Goal: Navigation & Orientation: Find specific page/section

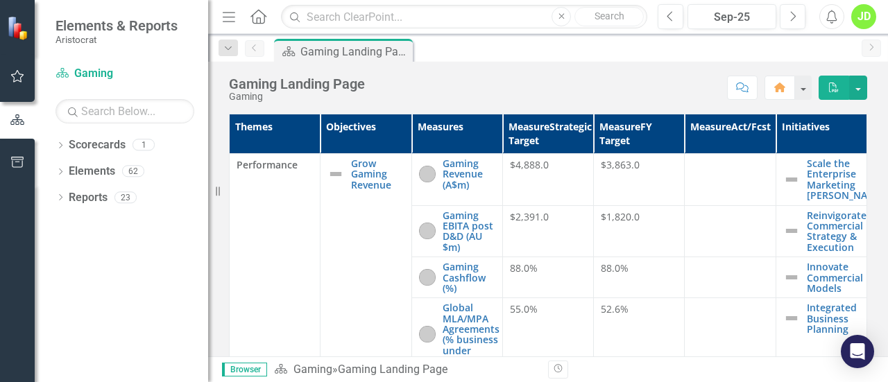
click at [58, 142] on div "Dropdown" at bounding box center [61, 147] width 10 height 12
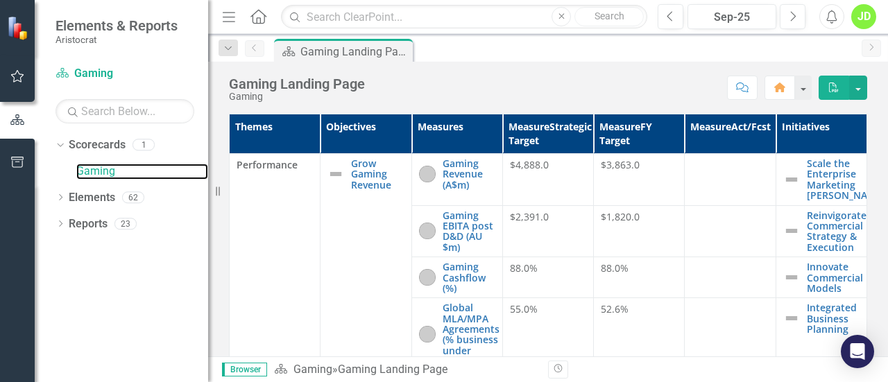
click at [99, 165] on link "Gaming" at bounding box center [142, 172] width 132 height 16
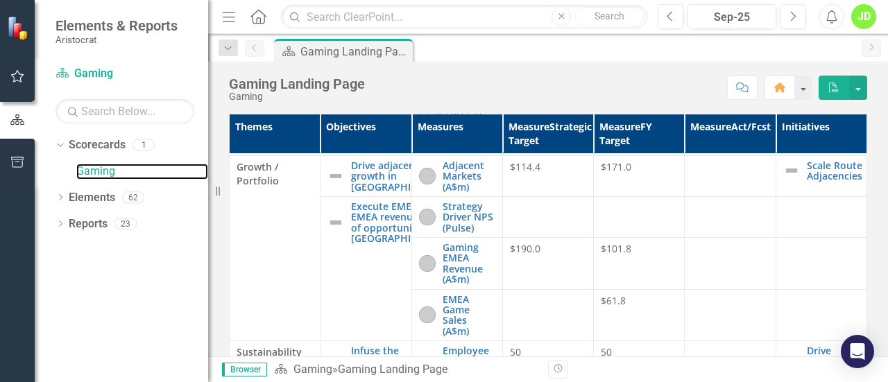
scroll to position [933, 0]
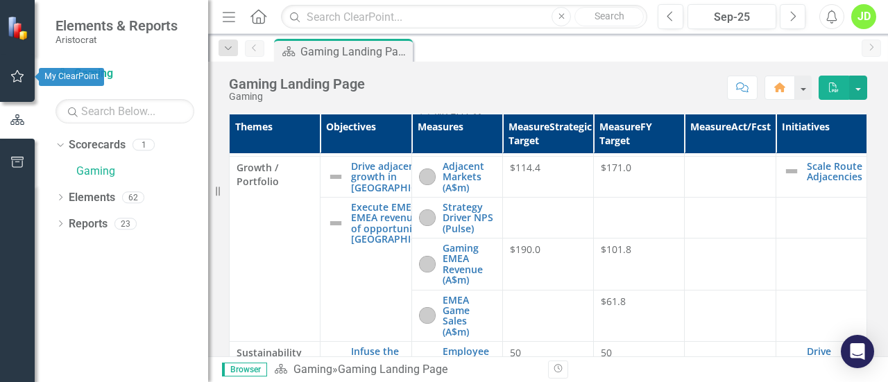
click at [14, 76] on icon "button" at bounding box center [17, 76] width 15 height 11
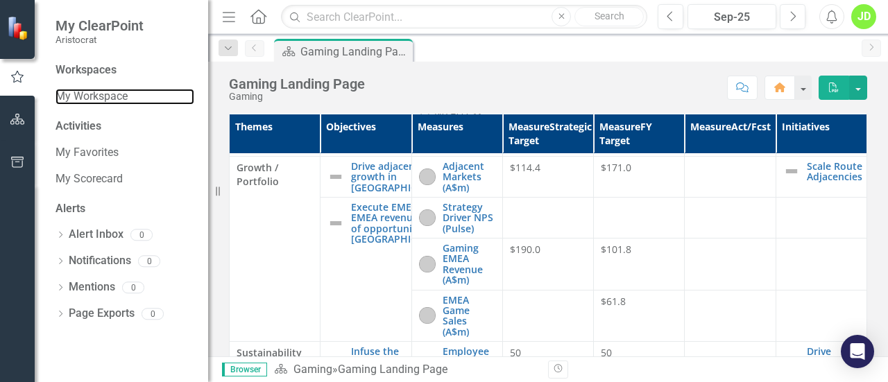
click at [105, 89] on link "My Workspace" at bounding box center [125, 97] width 139 height 16
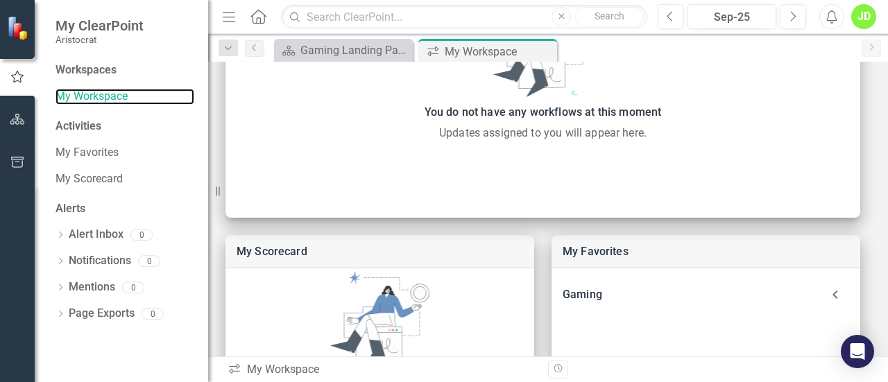
scroll to position [198, 0]
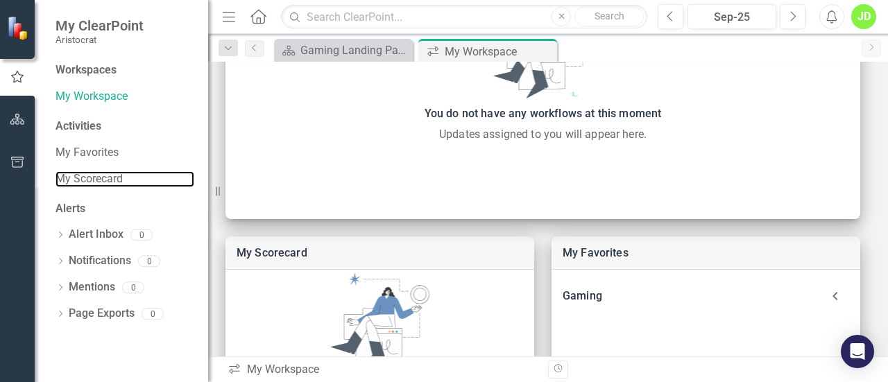
click at [100, 184] on link "My Scorecard" at bounding box center [125, 179] width 139 height 16
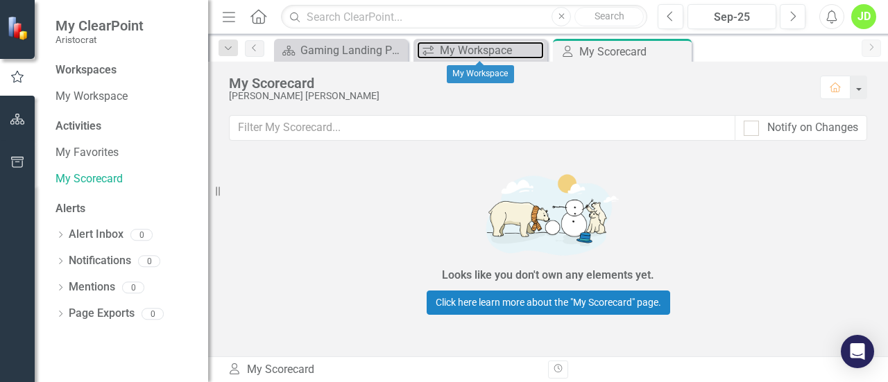
click at [465, 53] on div "My Workspace" at bounding box center [492, 50] width 104 height 17
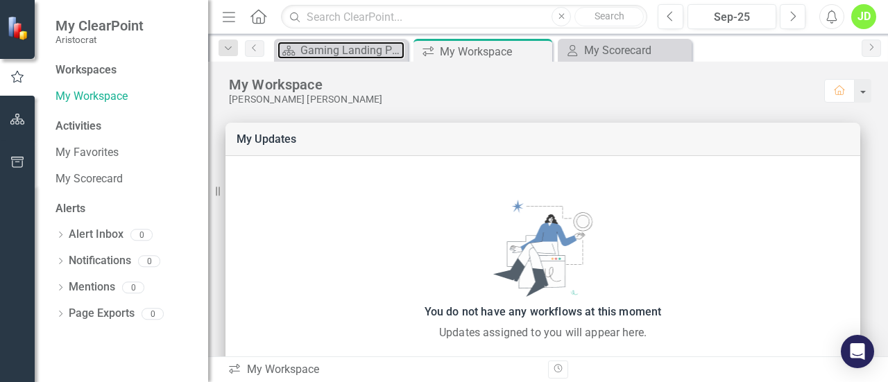
click at [336, 58] on div "Gaming Landing Page" at bounding box center [352, 50] width 104 height 17
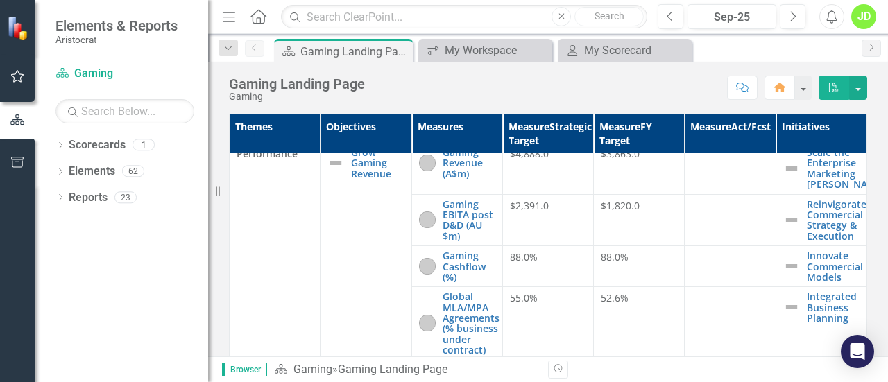
scroll to position [7, 0]
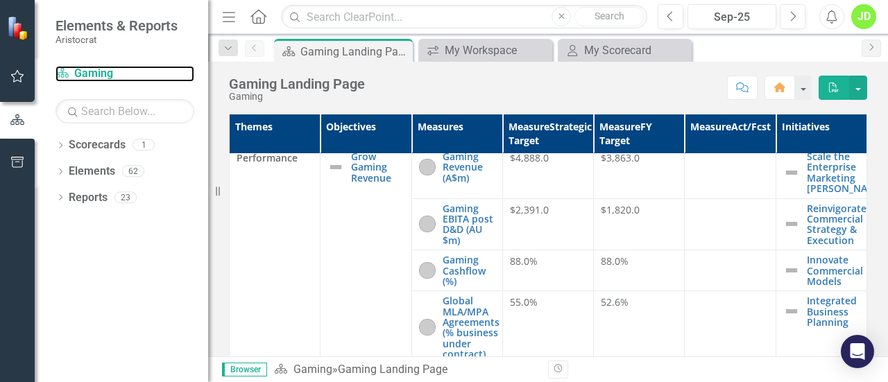
click at [86, 71] on link "Scorecard Gaming" at bounding box center [125, 74] width 139 height 16
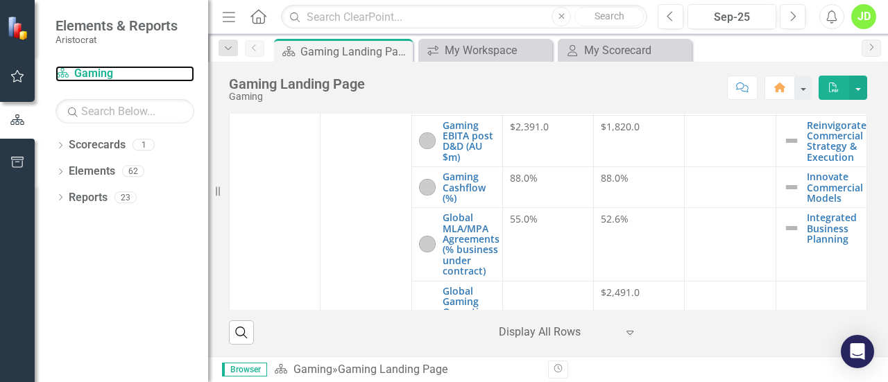
scroll to position [0, 0]
